Goal: Navigation & Orientation: Find specific page/section

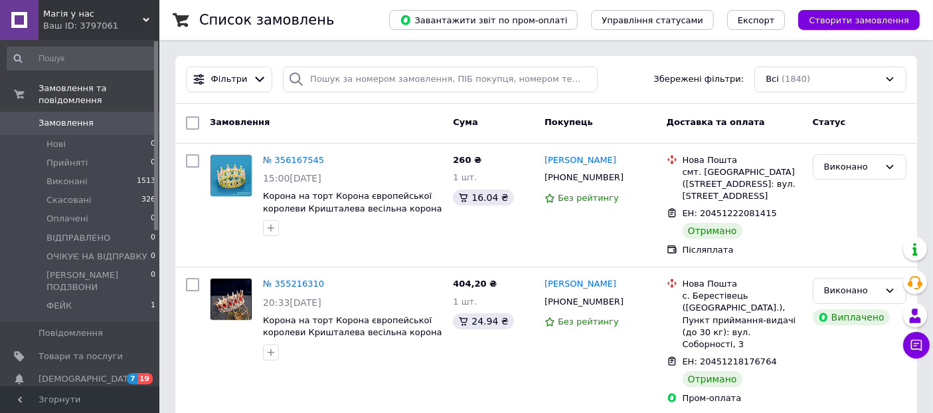
click at [118, 27] on div "Ваш ID: 3797061" at bounding box center [101, 26] width 116 height 12
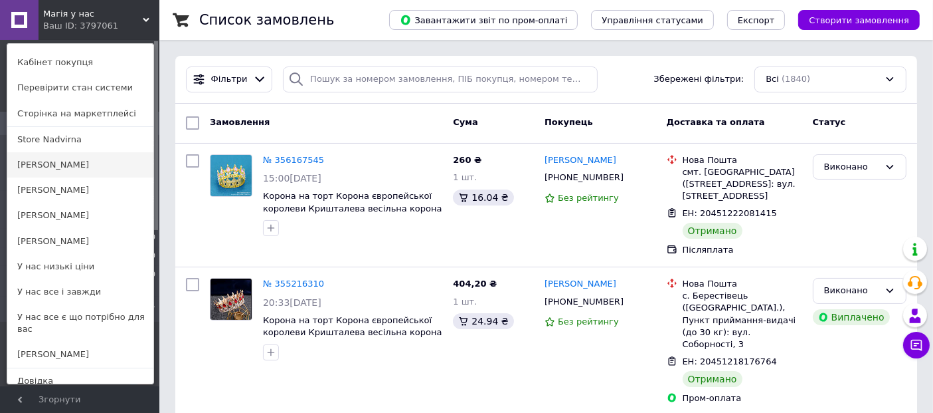
scroll to position [53, 0]
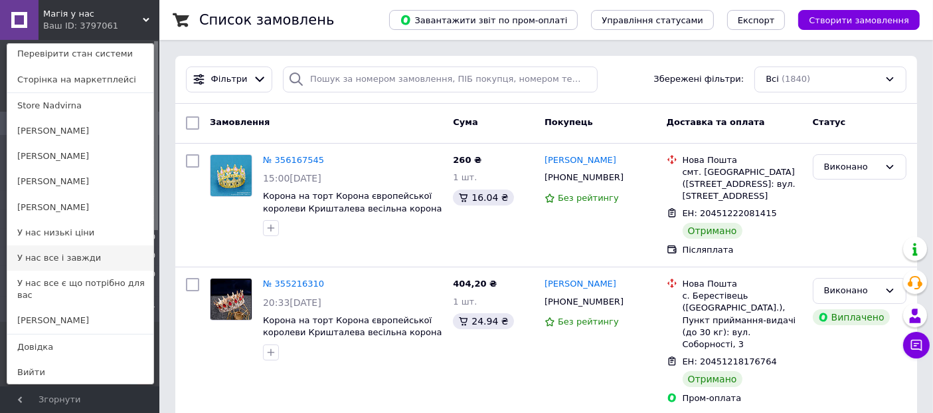
click at [93, 249] on link "У нас все і завжди" at bounding box center [80, 257] width 146 height 25
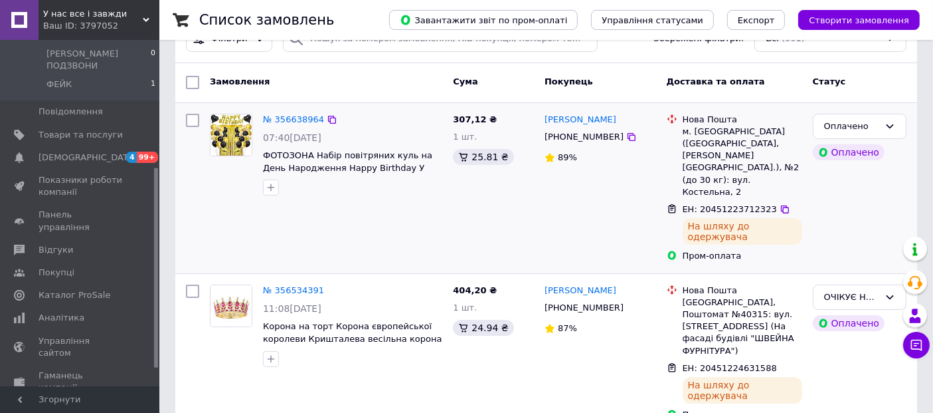
scroll to position [74, 0]
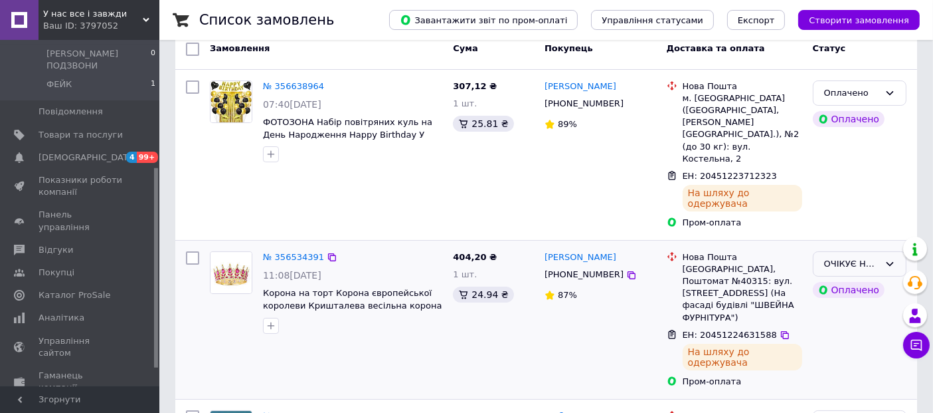
click at [851, 257] on div "ОЧІКУЄ НА ВІДПРАВКУ" at bounding box center [851, 264] width 55 height 14
click at [850, 304] on li "ВІДПРАВЛЕНО" at bounding box center [860, 316] width 92 height 25
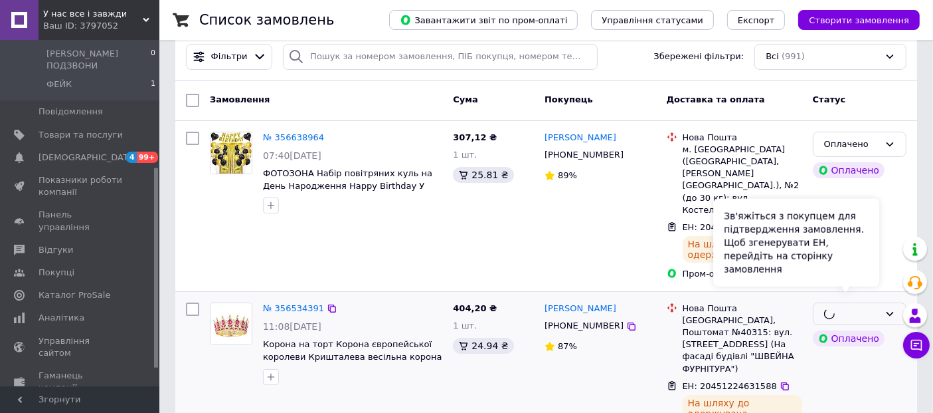
scroll to position [0, 0]
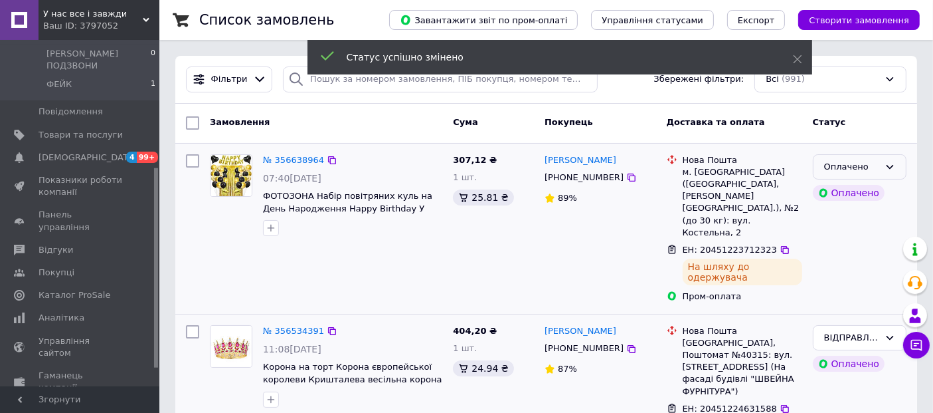
click at [868, 166] on div "Оплачено" at bounding box center [851, 167] width 55 height 14
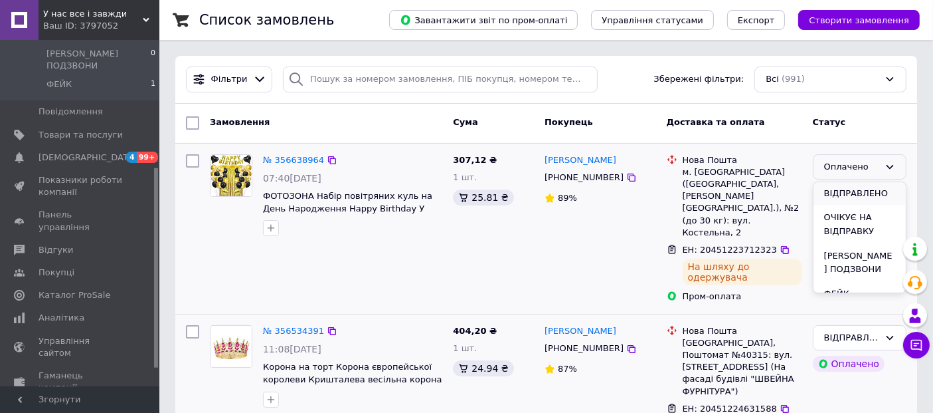
click at [856, 193] on li "ВІДПРАВЛЕНО" at bounding box center [860, 193] width 92 height 25
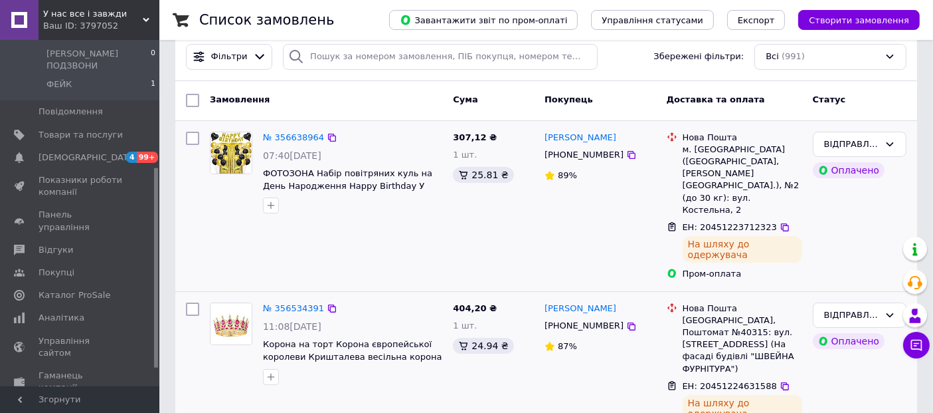
scroll to position [0, 0]
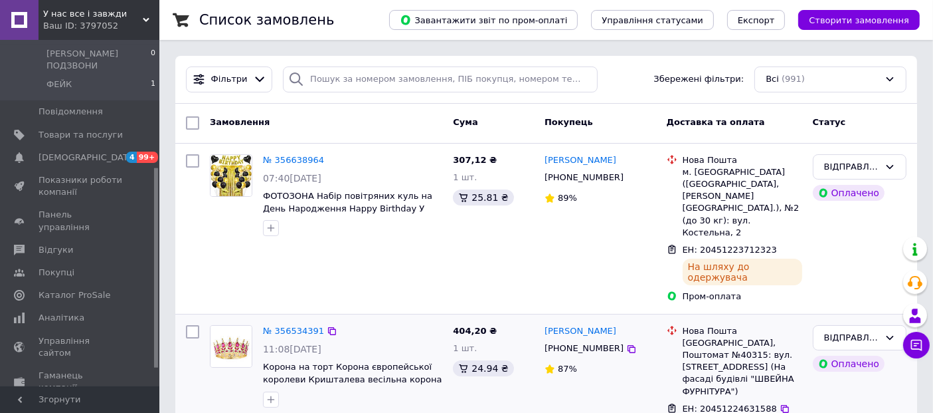
click at [151, 29] on div "Ваш ID: 3797052" at bounding box center [101, 26] width 116 height 12
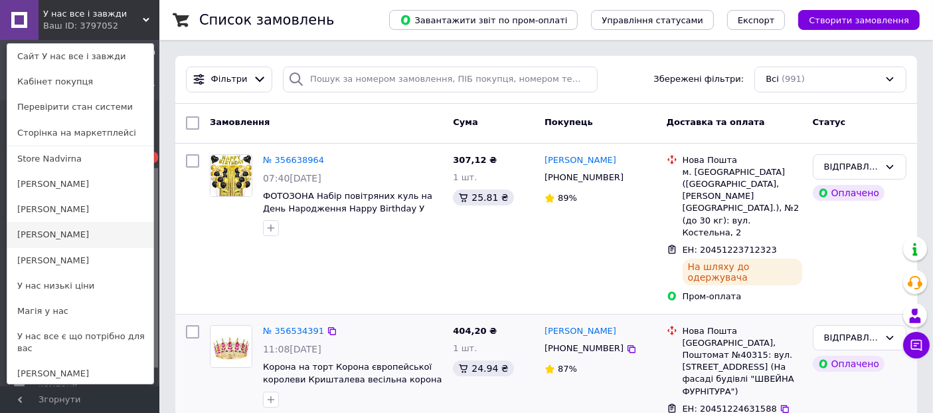
scroll to position [53, 0]
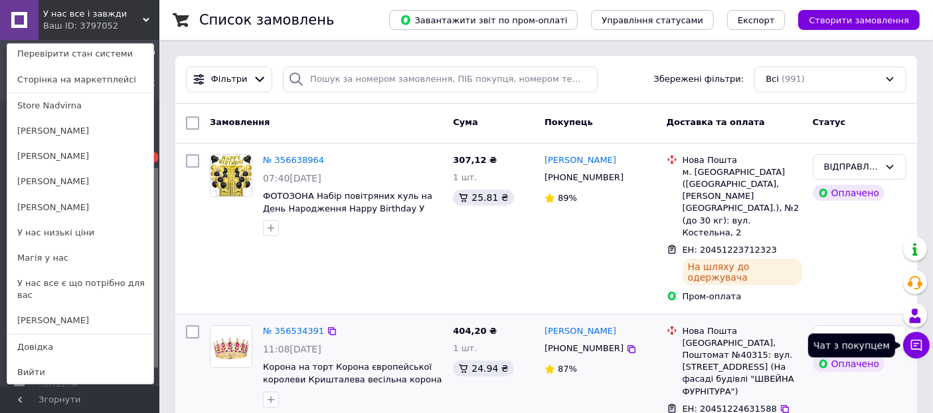
click at [915, 353] on button "Чат з покупцем" at bounding box center [917, 345] width 27 height 27
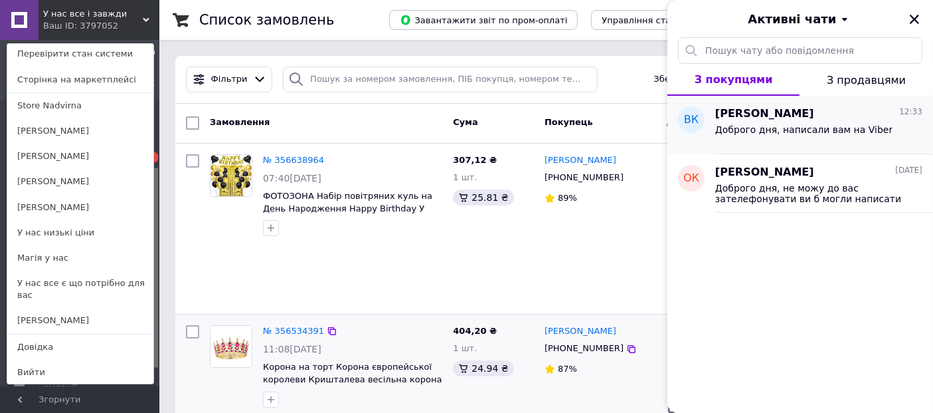
click at [807, 109] on span "Владислав Краснов" at bounding box center [765, 113] width 99 height 15
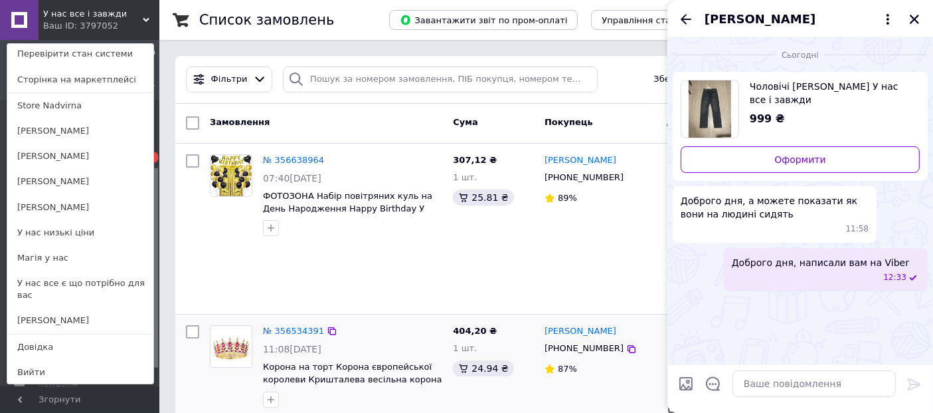
drag, startPoint x: 917, startPoint y: 16, endPoint x: 901, endPoint y: 16, distance: 15.9
click at [917, 16] on icon "Закрити" at bounding box center [914, 19] width 9 height 9
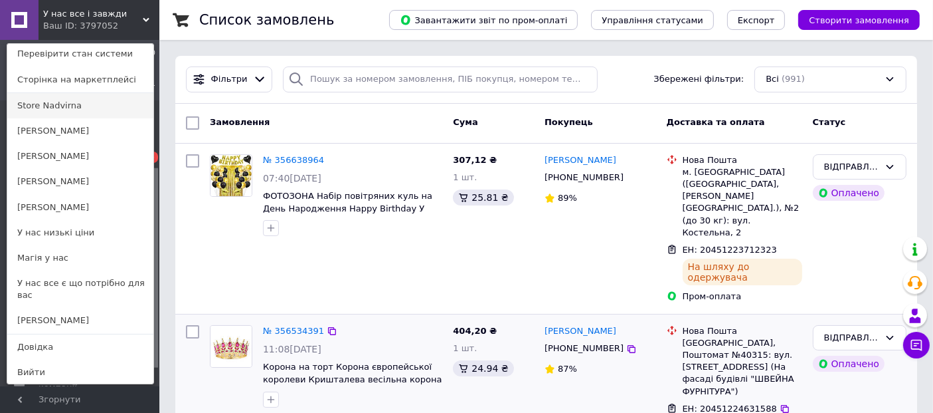
click at [65, 110] on link "Store Nadvirna" at bounding box center [80, 105] width 146 height 25
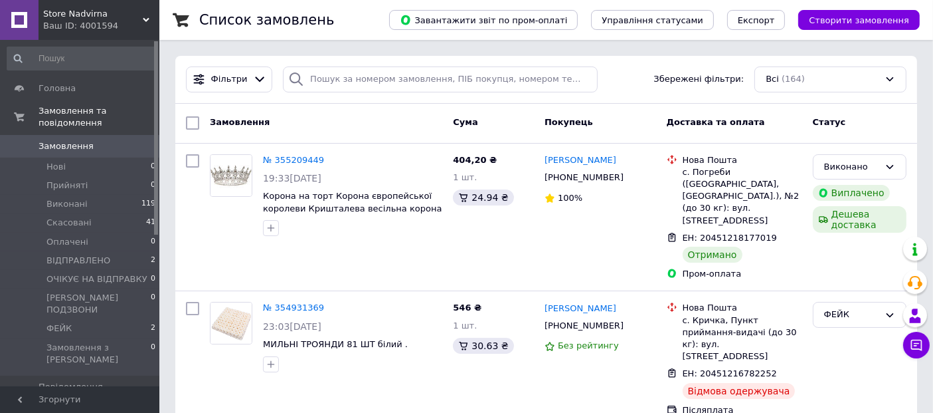
click at [104, 27] on div "Ваш ID: 4001594" at bounding box center [101, 26] width 116 height 12
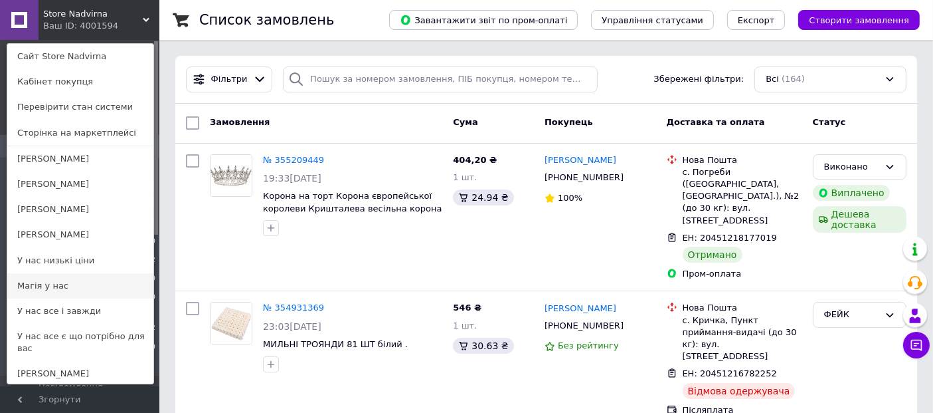
click at [104, 292] on link "Магія у нас" at bounding box center [80, 285] width 146 height 25
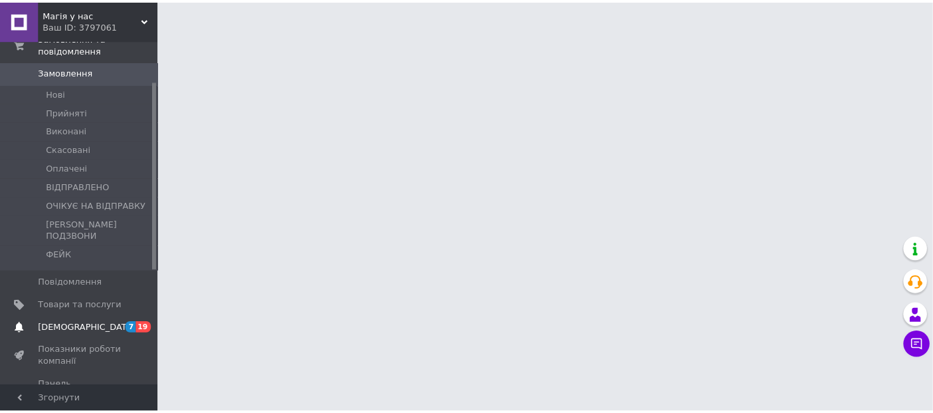
scroll to position [74, 0]
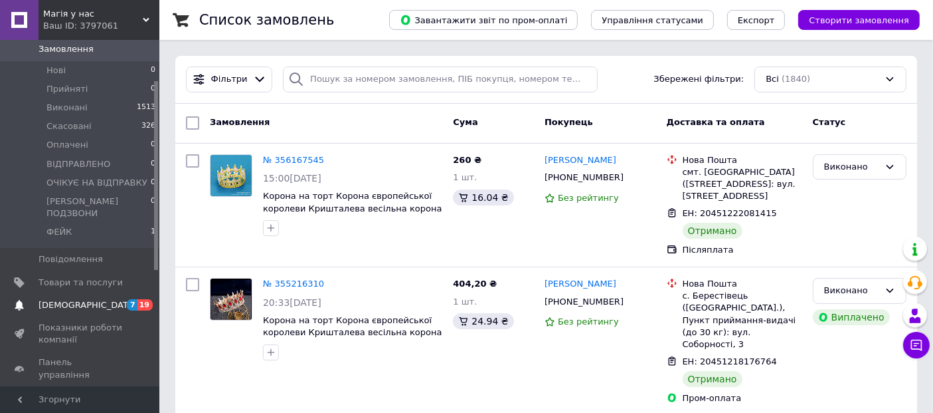
click at [112, 299] on span "[DEMOGRAPHIC_DATA]" at bounding box center [81, 305] width 84 height 12
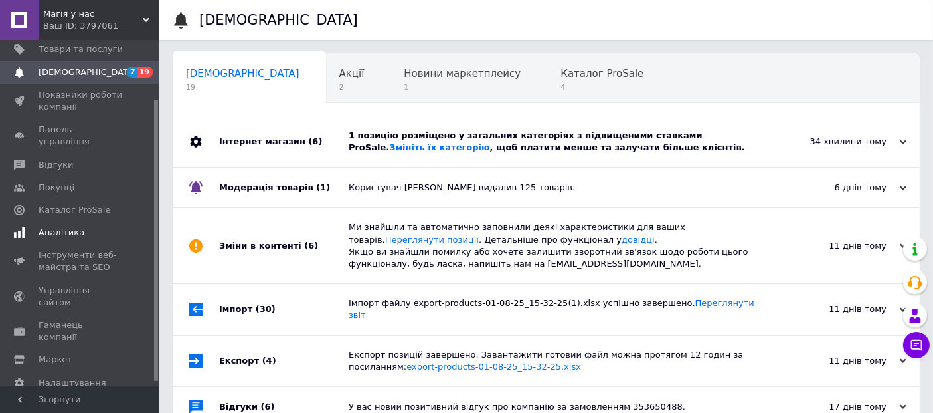
click at [78, 227] on span "Аналітика" at bounding box center [81, 233] width 84 height 12
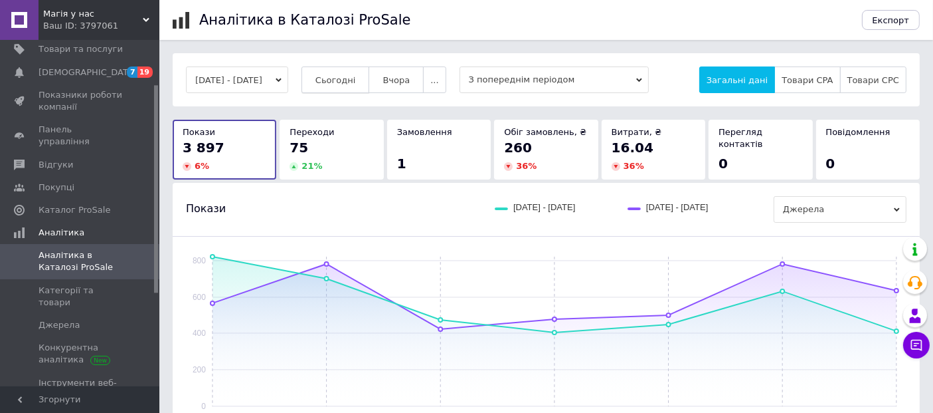
click at [370, 82] on button "Сьогодні" at bounding box center [336, 79] width 68 height 27
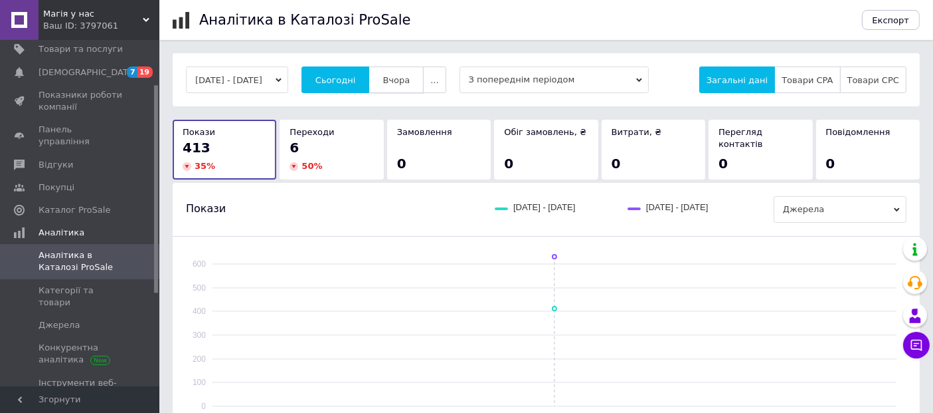
click at [410, 82] on span "Вчора" at bounding box center [396, 80] width 27 height 10
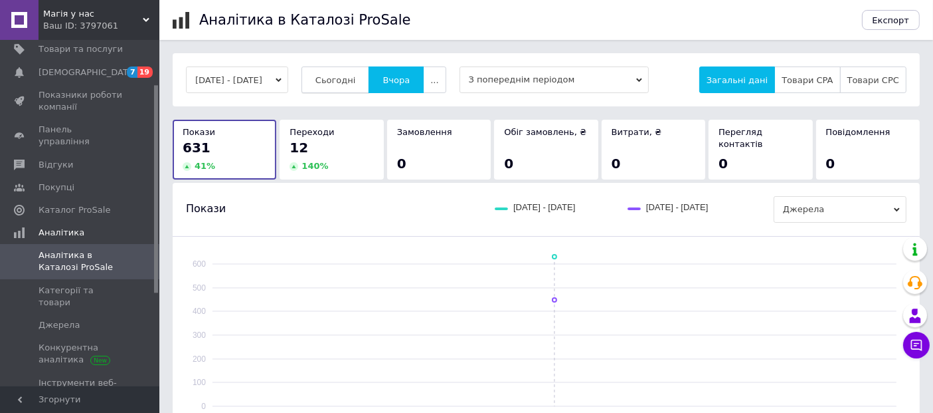
click at [356, 78] on span "Сьогодні" at bounding box center [336, 80] width 41 height 10
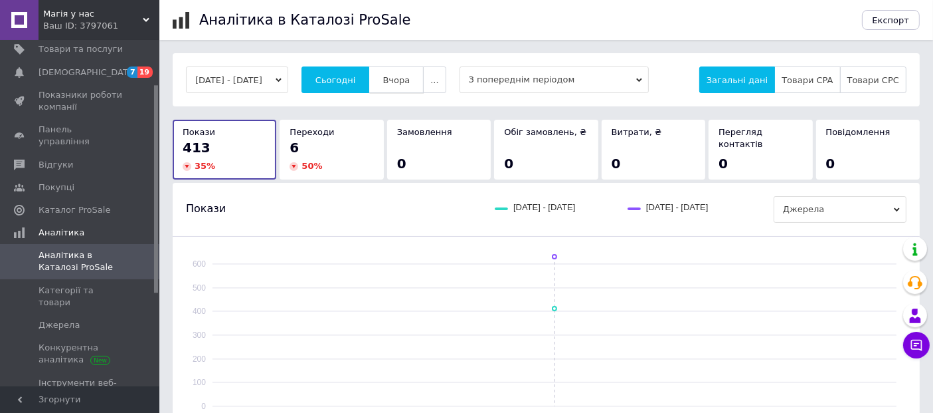
click at [408, 79] on span "Вчора" at bounding box center [396, 80] width 27 height 10
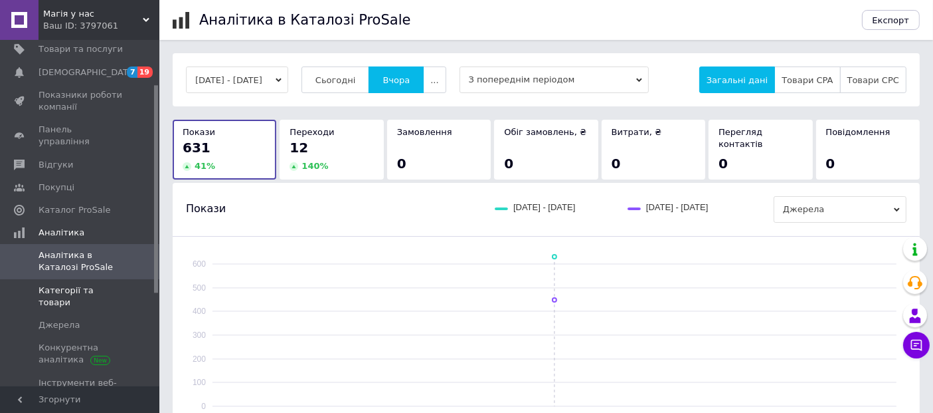
click at [98, 284] on span "Категорії та товари" at bounding box center [81, 296] width 84 height 24
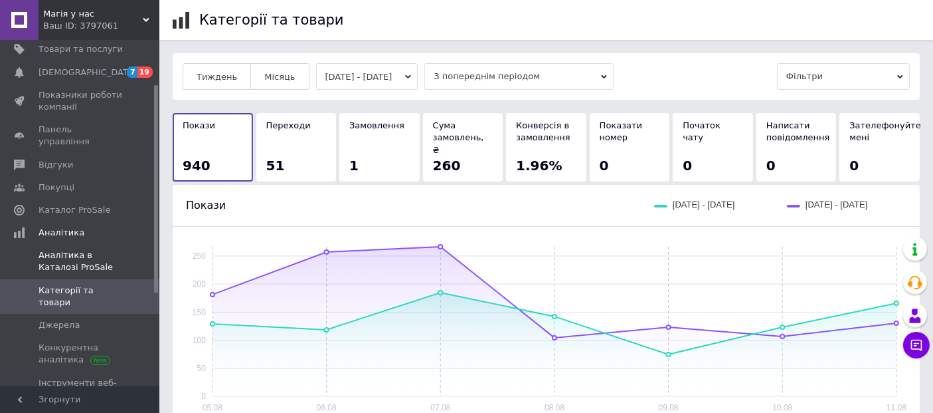
click at [86, 249] on span "Аналітика в Каталозі ProSale" at bounding box center [81, 261] width 84 height 24
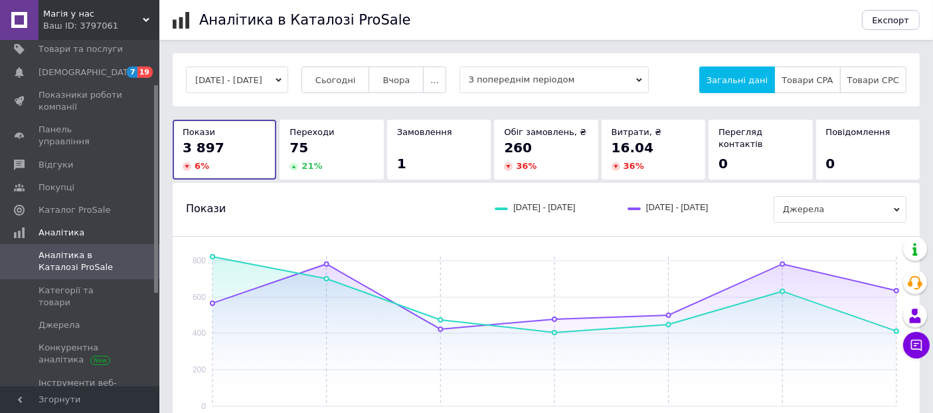
click at [116, 11] on span "Магія у нас" at bounding box center [93, 14] width 100 height 12
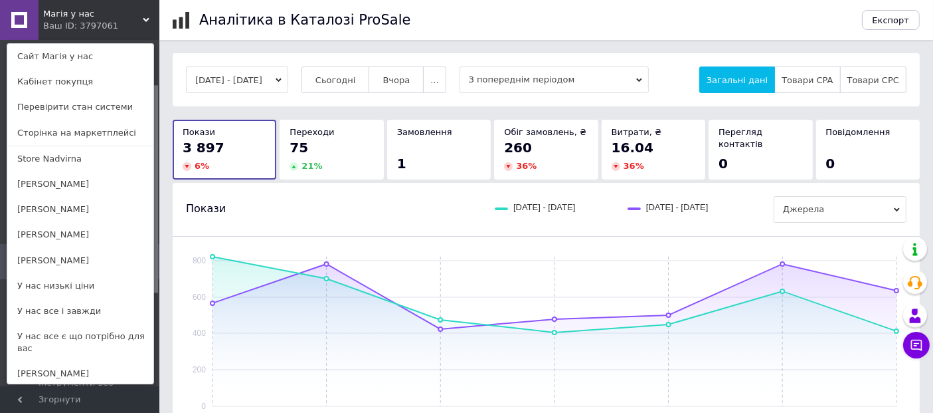
click at [72, 302] on link "У нас все і завжди" at bounding box center [80, 310] width 146 height 25
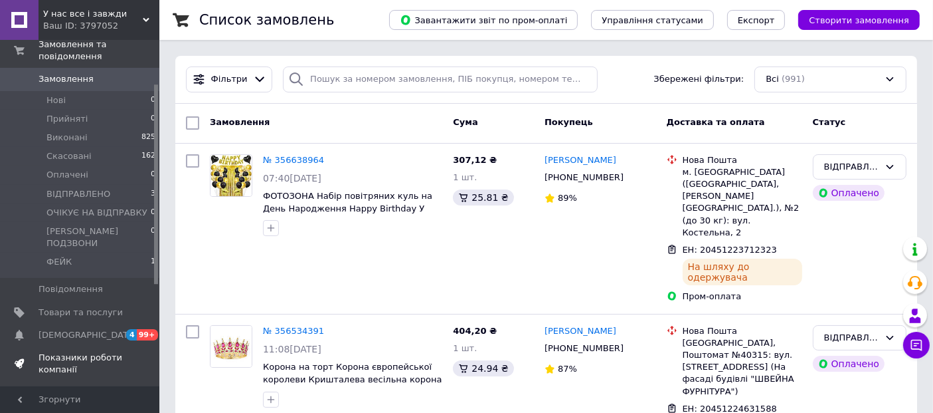
scroll to position [147, 0]
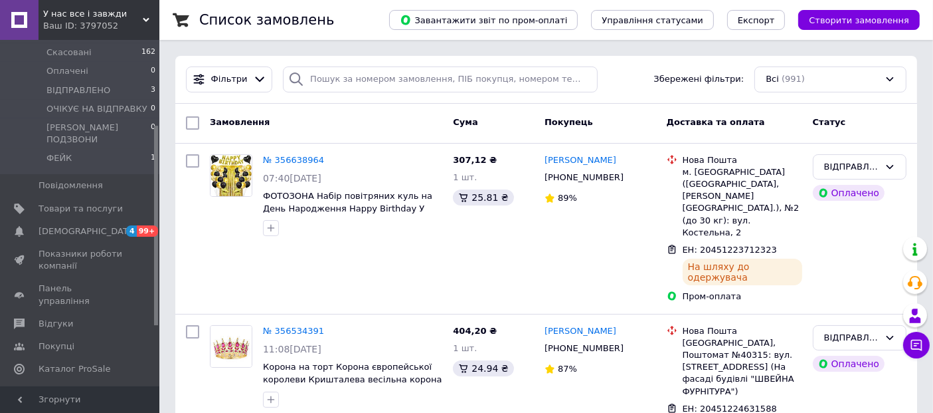
click at [98, 380] on link "Аналітика" at bounding box center [81, 391] width 163 height 23
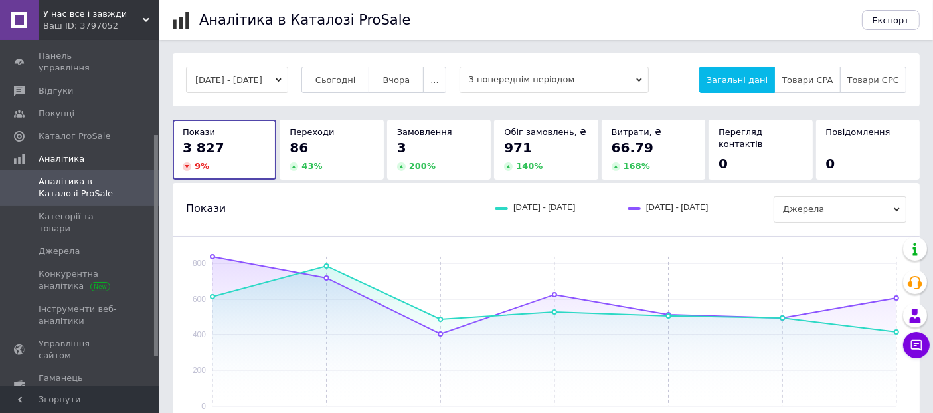
click at [115, 9] on span "У нас все і завжди" at bounding box center [93, 14] width 100 height 12
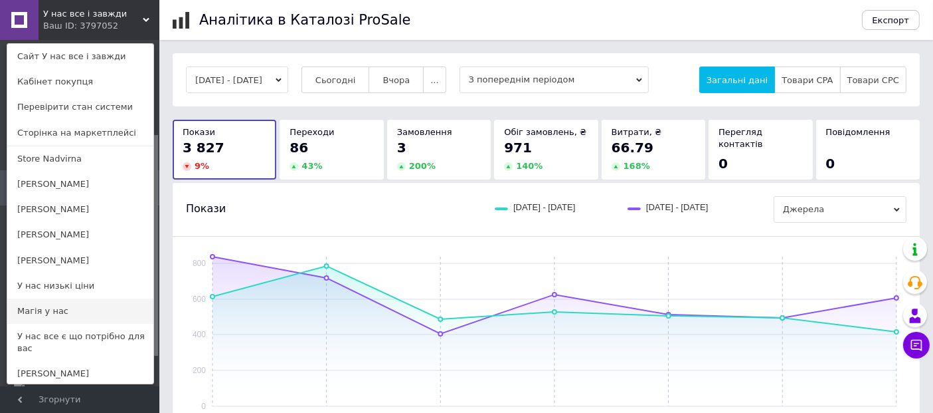
click at [58, 309] on link "Магія у нас" at bounding box center [80, 310] width 146 height 25
